Goal: Contribute content

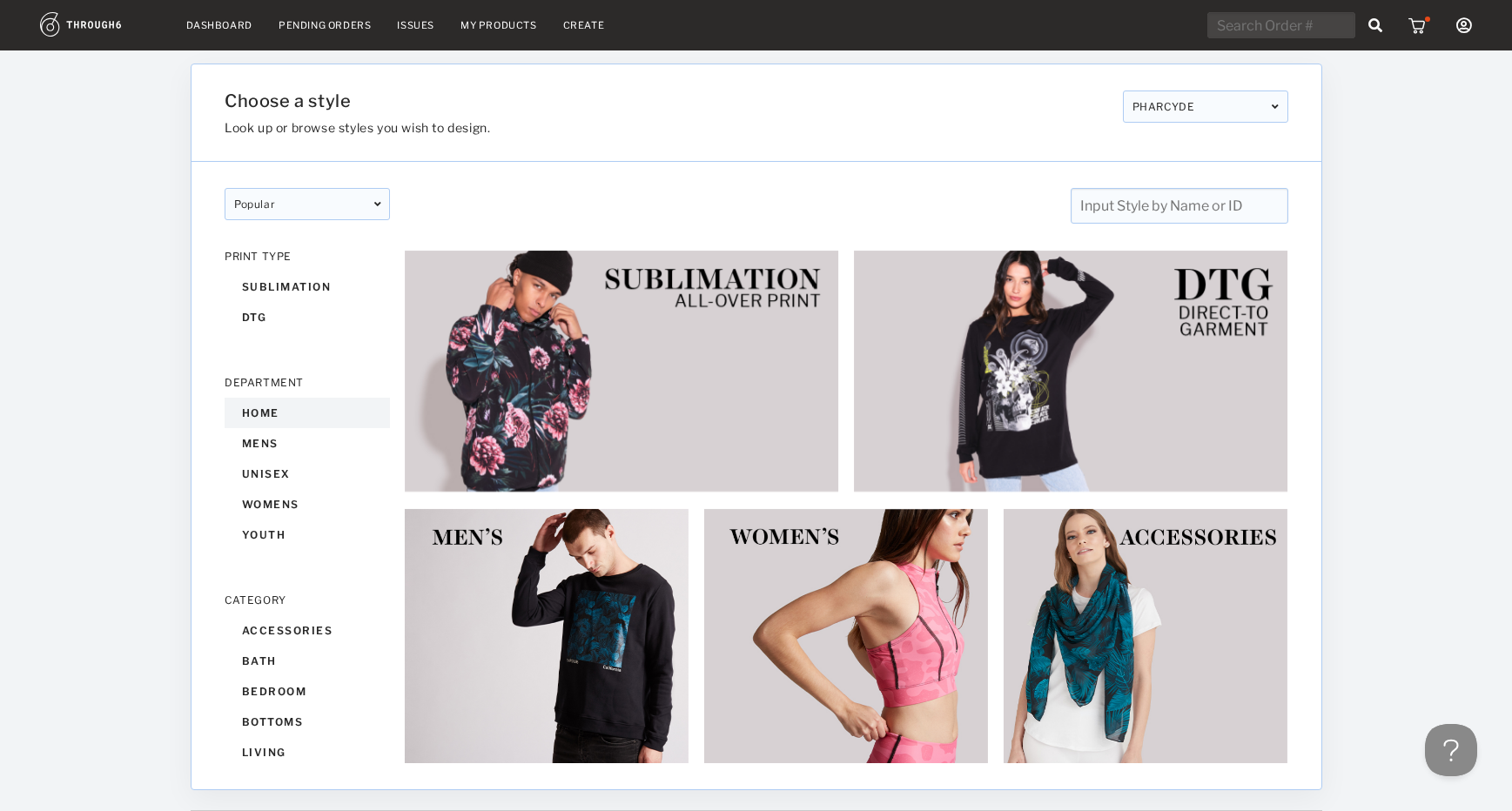
click at [269, 405] on div "home" at bounding box center [307, 414] width 166 height 31
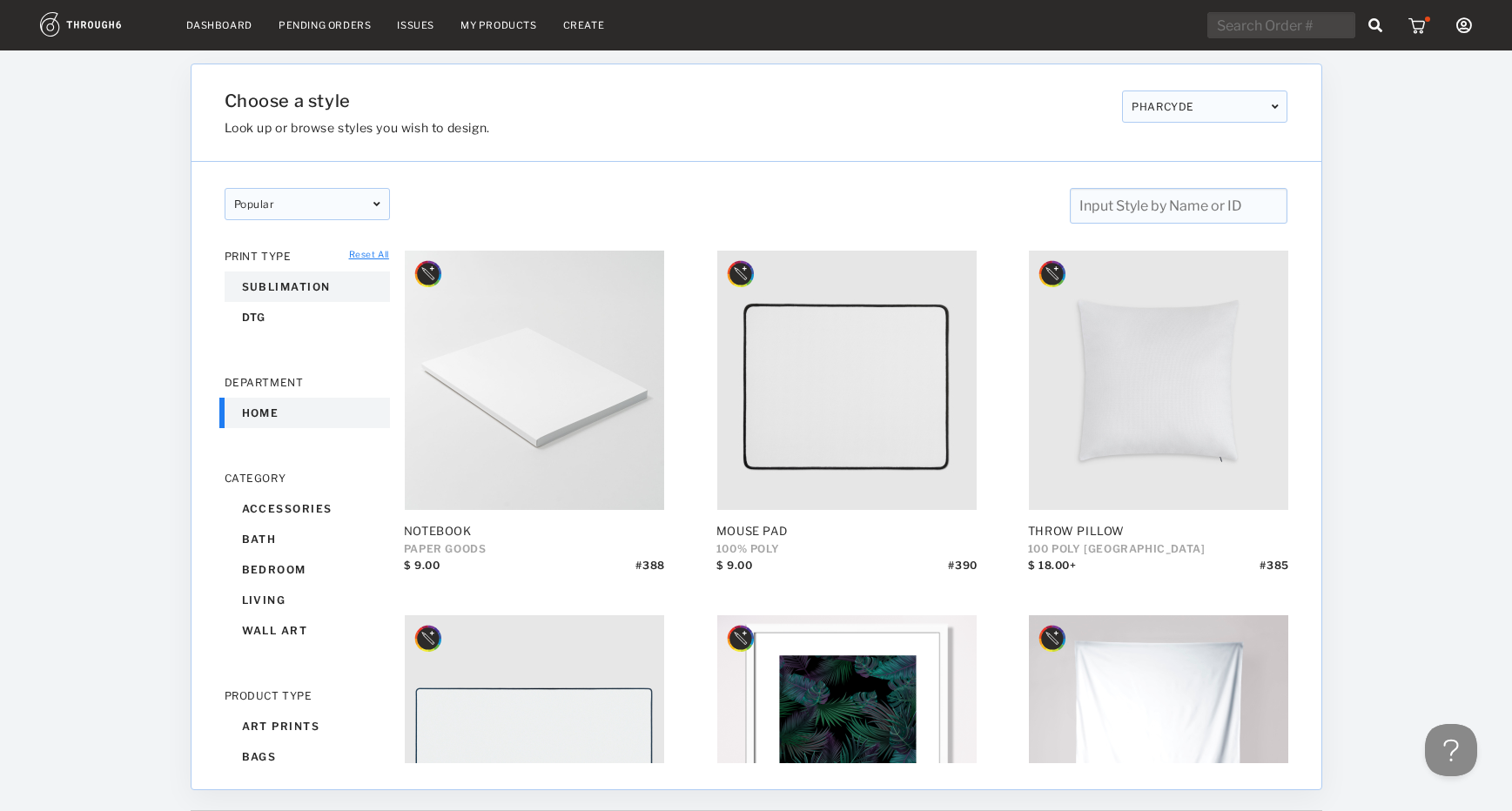
click at [268, 289] on div "sublimation" at bounding box center [307, 287] width 166 height 31
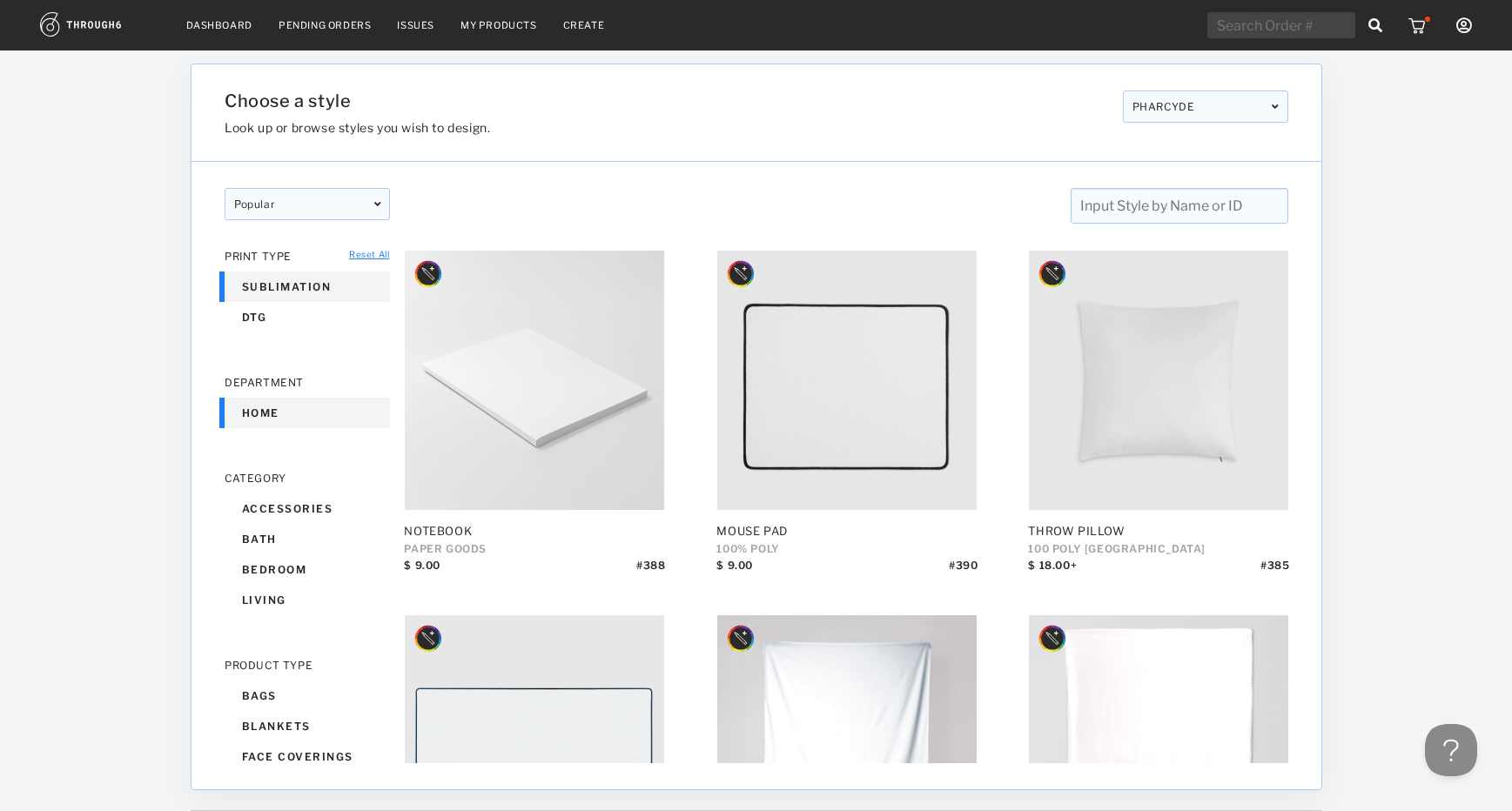
click at [500, 19] on link "My Products" at bounding box center [499, 24] width 77 height 12
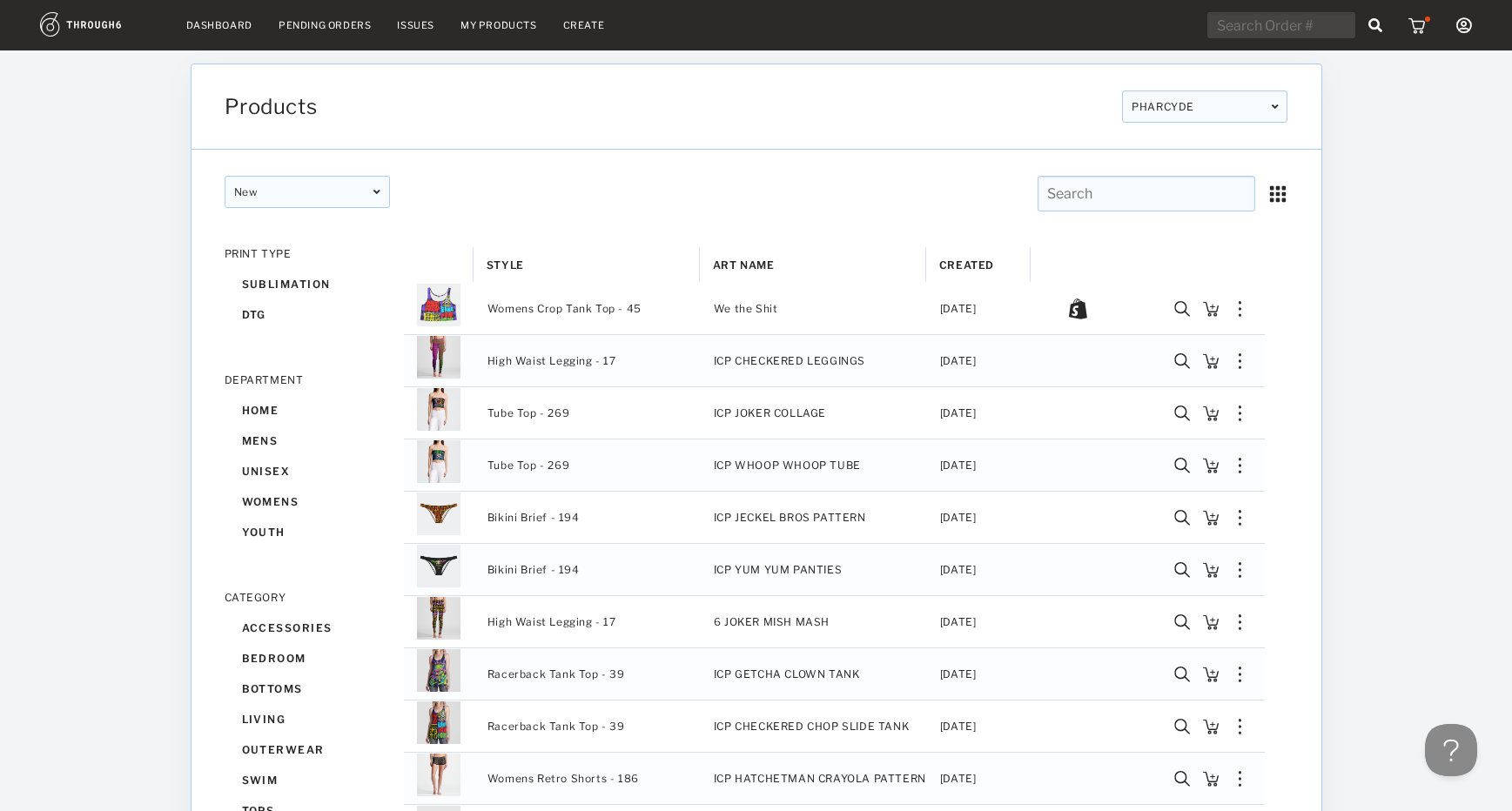
click at [585, 31] on link "Create" at bounding box center [584, 24] width 42 height 12
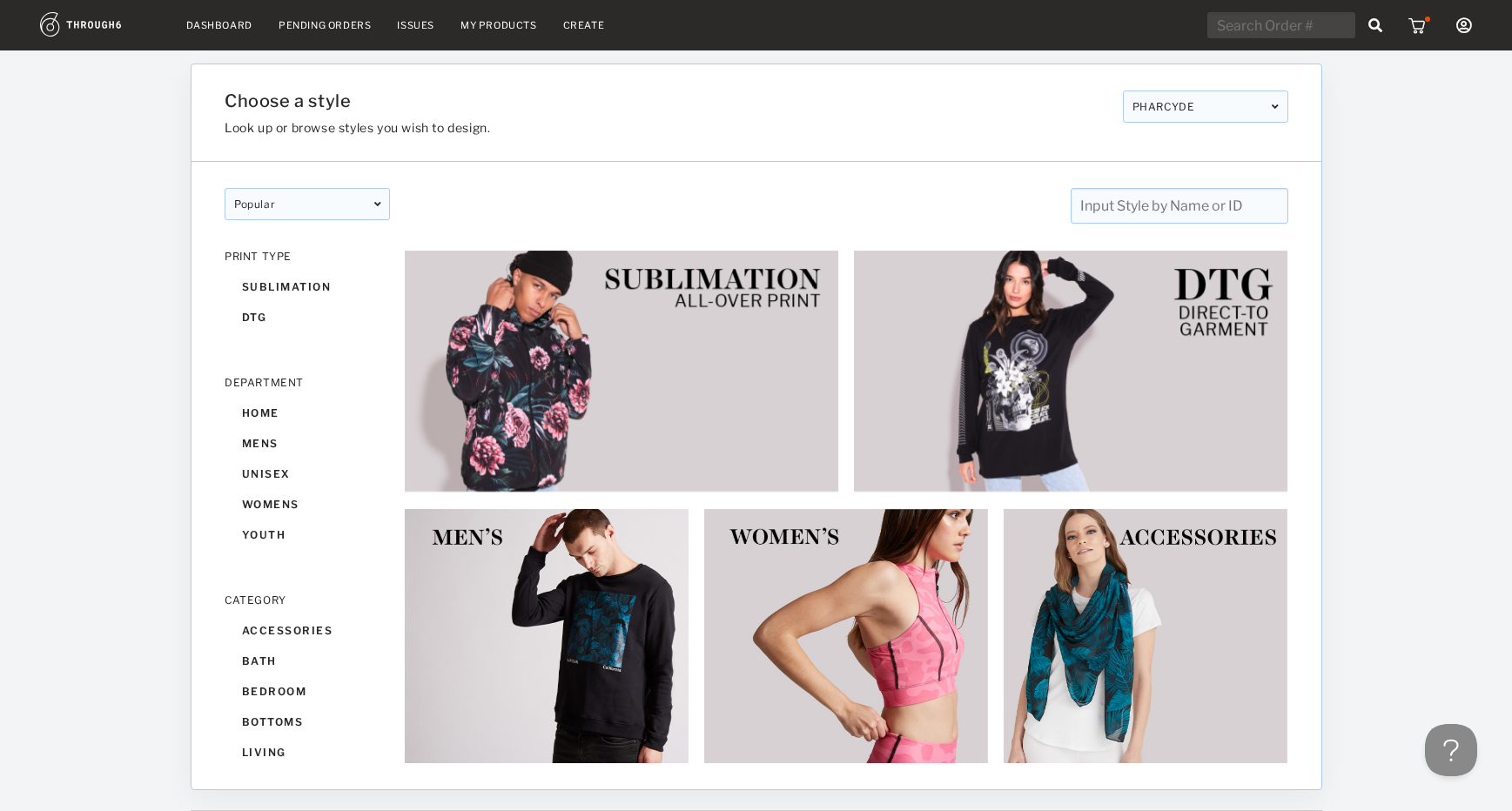
click at [1215, 109] on div "PHARCYDE" at bounding box center [1204, 107] width 166 height 33
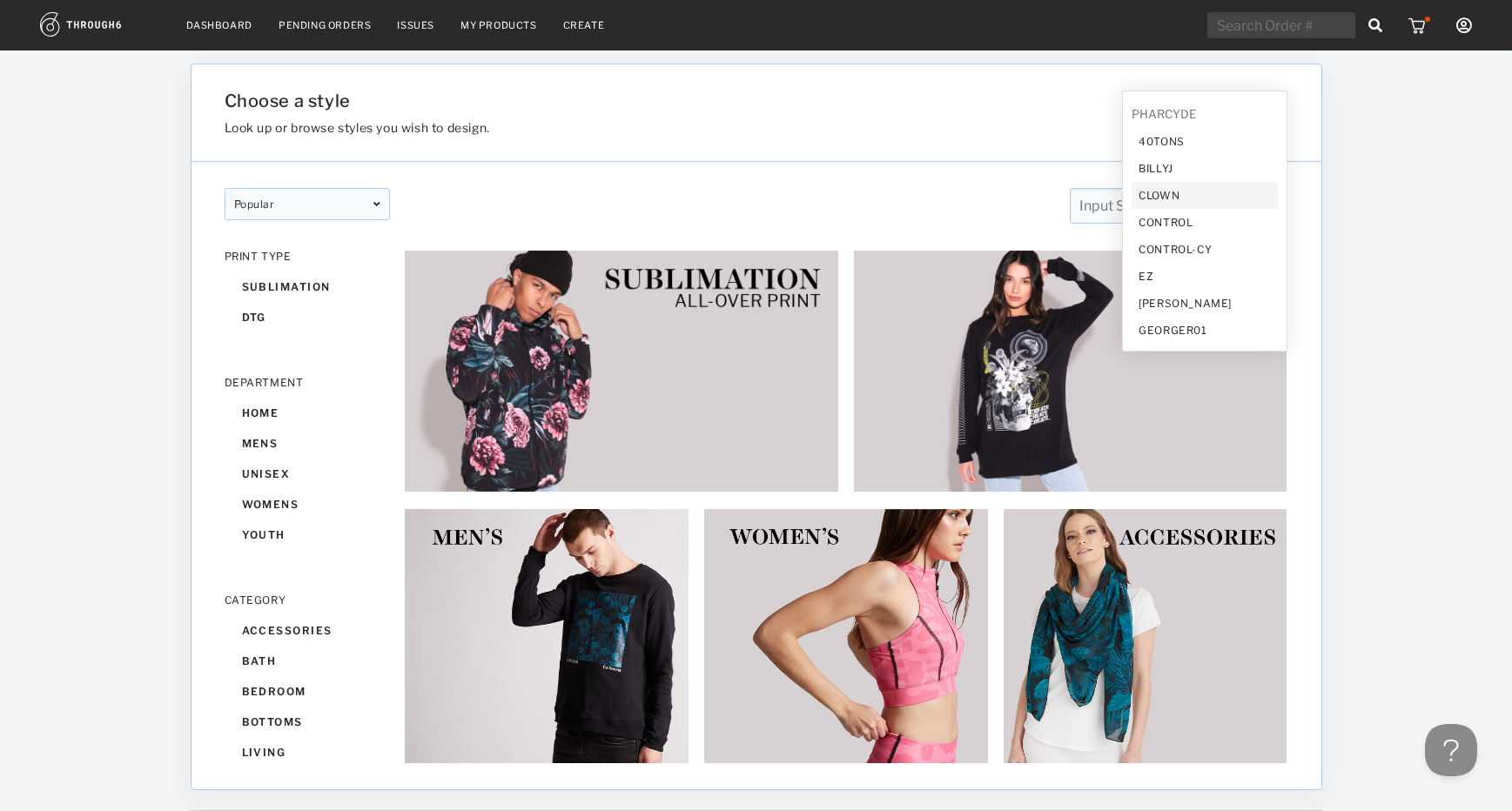
scroll to position [171, 0]
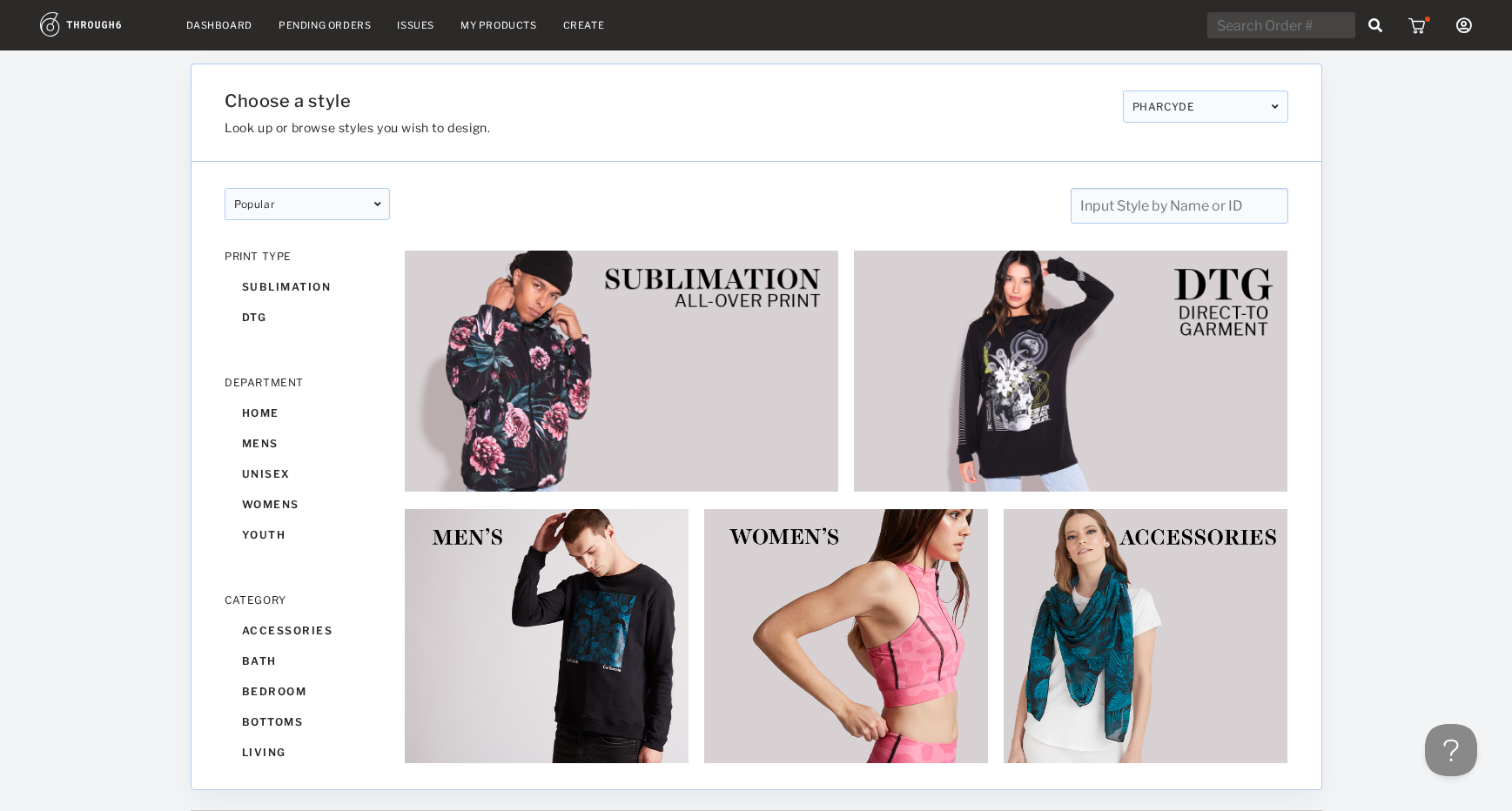
click at [1029, 138] on div "Choose a style Look up or browse styles you wish to design. PHARCYDE 40TONS BIL…" at bounding box center [756, 113] width 1129 height 98
click at [569, 31] on link "Create" at bounding box center [584, 24] width 42 height 12
click at [1249, 204] on input "text" at bounding box center [1178, 205] width 217 height 35
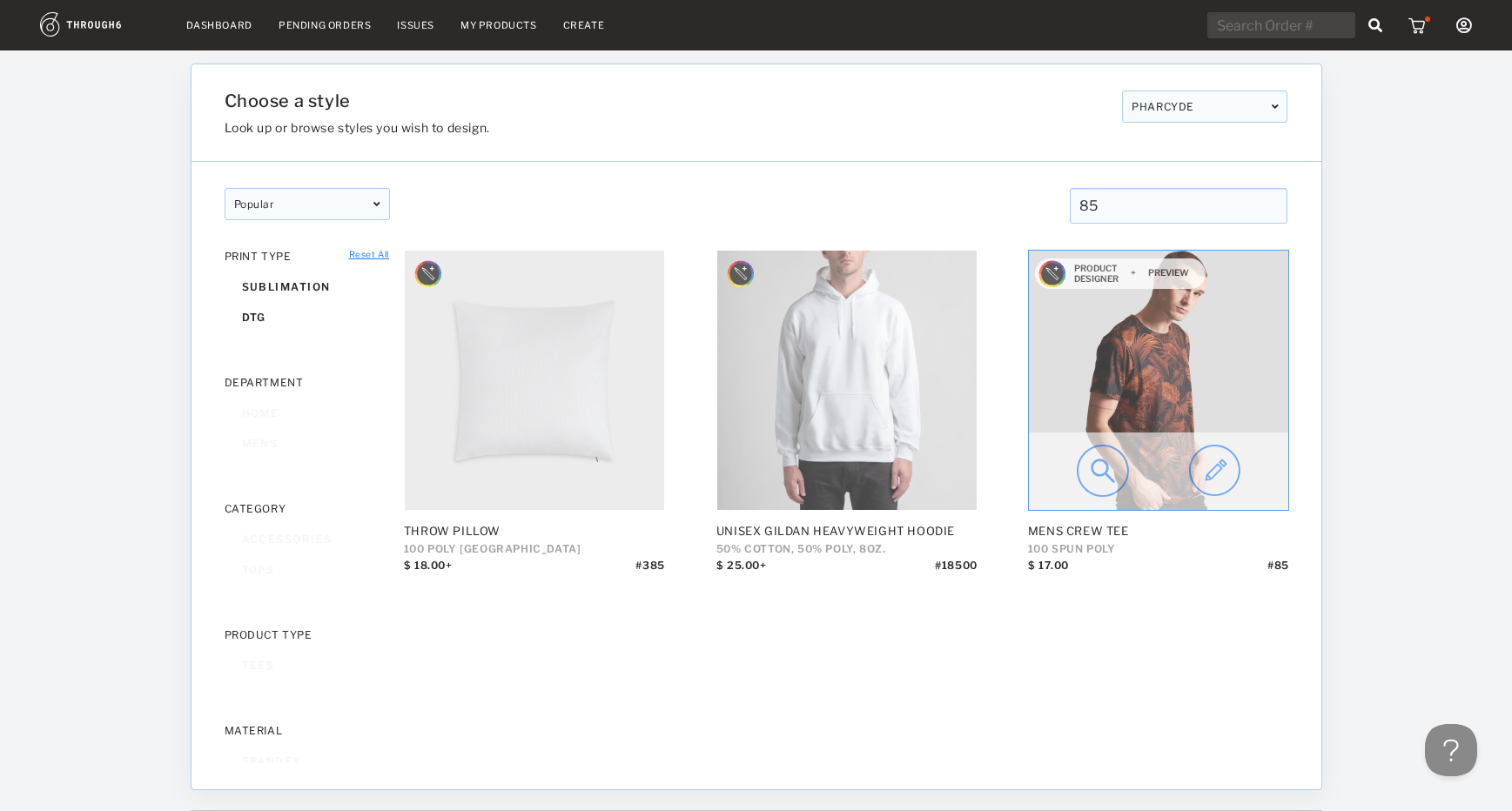
type input "85"
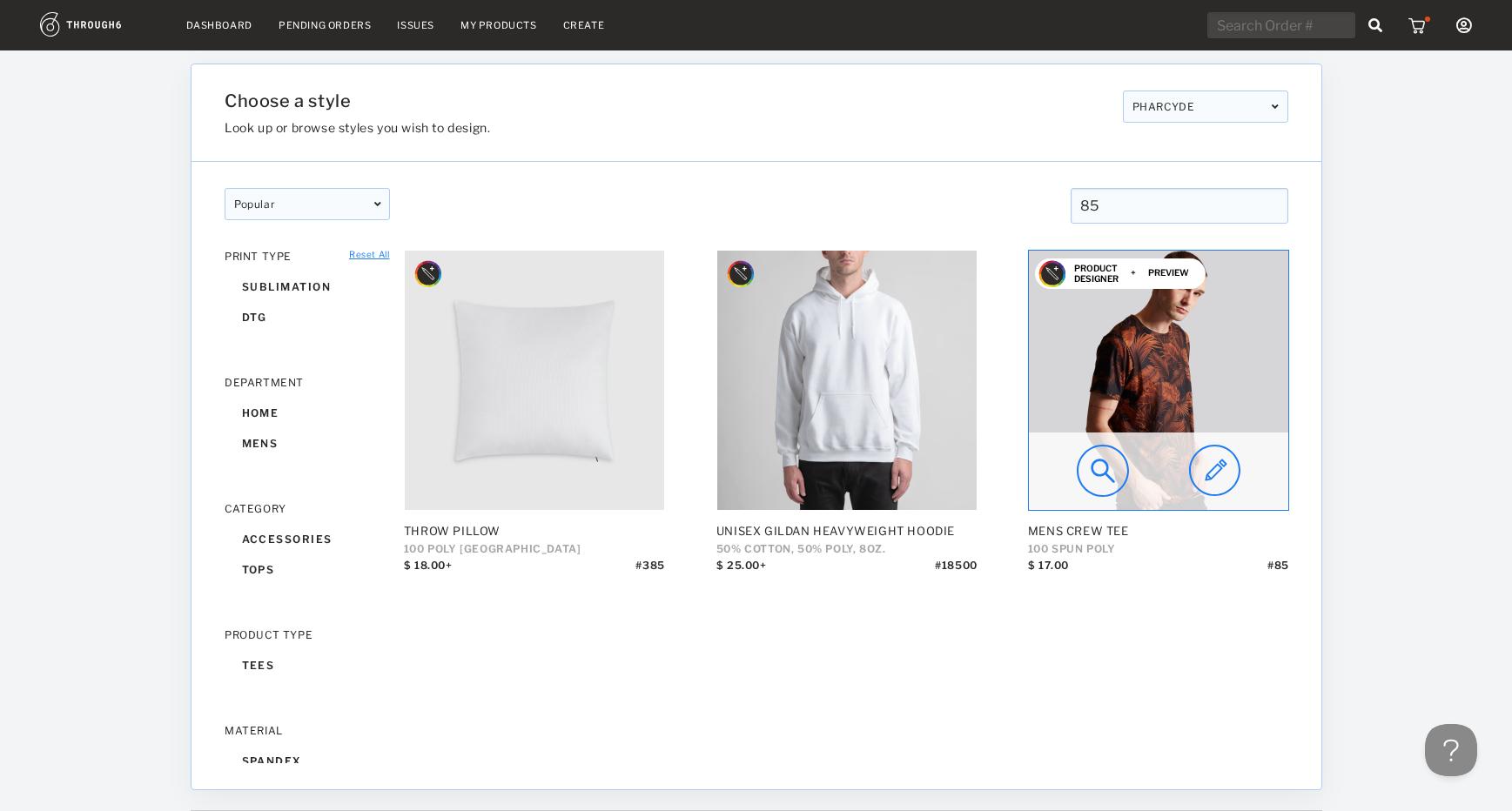
click at [1217, 466] on img at bounding box center [1214, 471] width 52 height 52
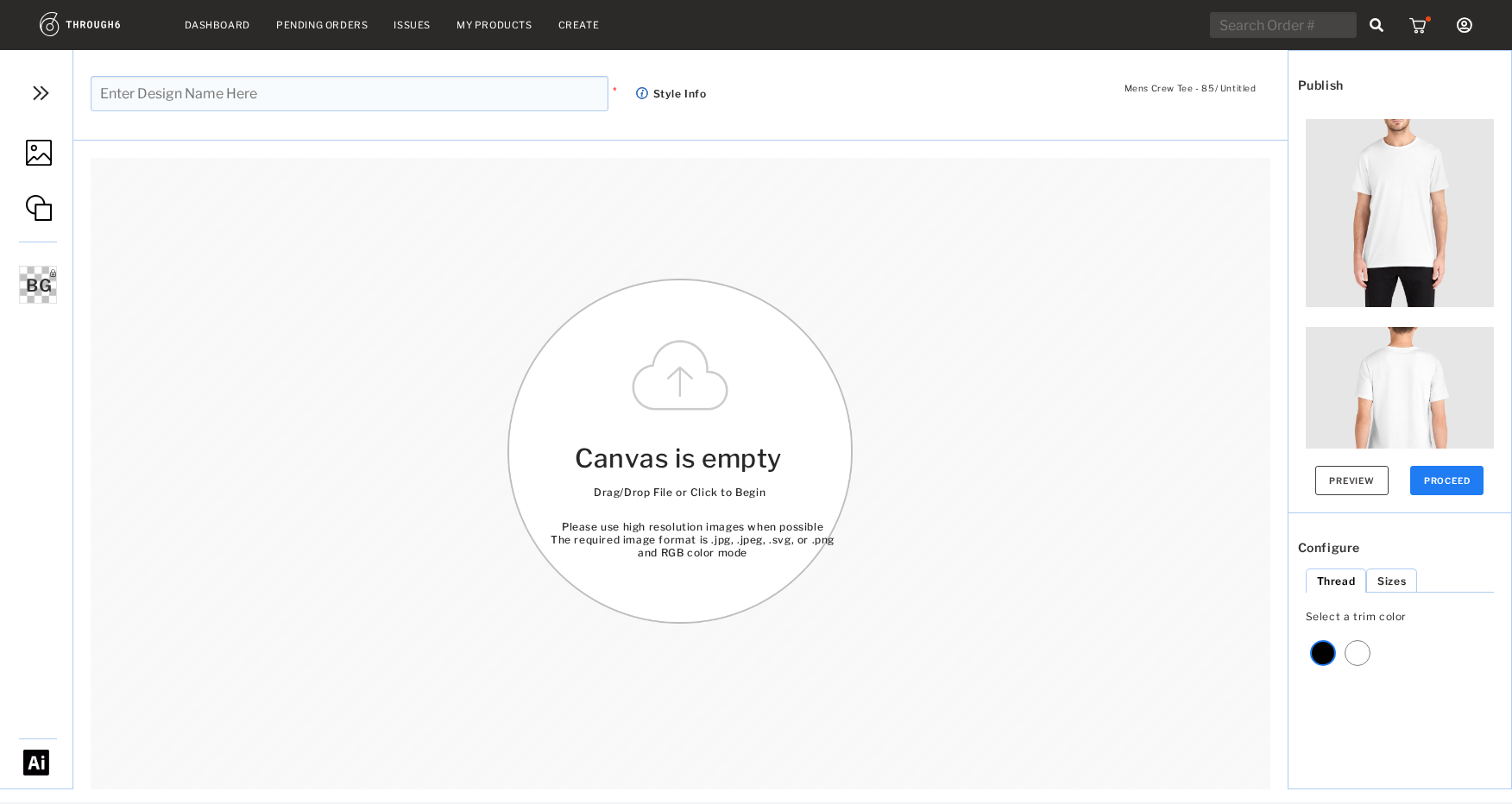
click at [49, 763] on div "Revert to the previous Product Builder experience" at bounding box center [34, 765] width 43 height 29
click at [38, 762] on img at bounding box center [36, 763] width 26 height 26
